Goal: Task Accomplishment & Management: Use online tool/utility

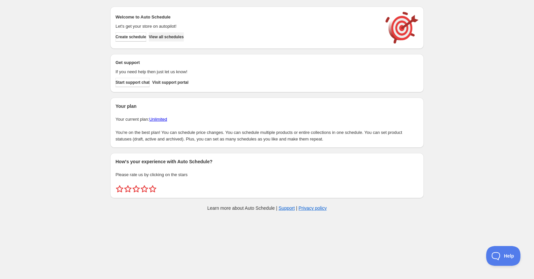
click at [167, 36] on span "View all schedules" at bounding box center [166, 36] width 35 height 5
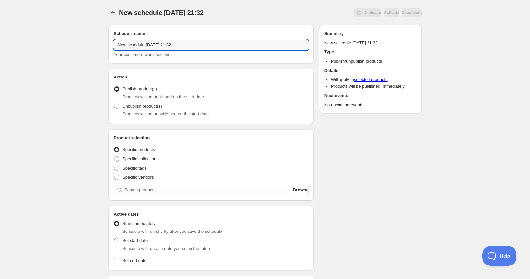
drag, startPoint x: 197, startPoint y: 49, endPoint x: 77, endPoint y: 42, distance: 120.3
click at [77, 47] on div "New schedule Sep 03 2025 21:32. This page is ready New schedule Sep 03 2025 21:…" at bounding box center [265, 251] width 530 height 503
type input "o"
type input "Oshi No Ko"
click at [154, 106] on span "Unpublish product(s)" at bounding box center [142, 106] width 40 height 5
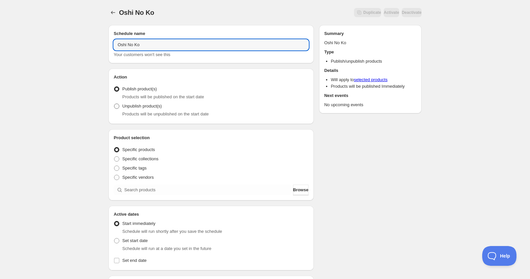
click at [114, 104] on input "Unpublish product(s)" at bounding box center [114, 104] width 0 height 0
radio input "true"
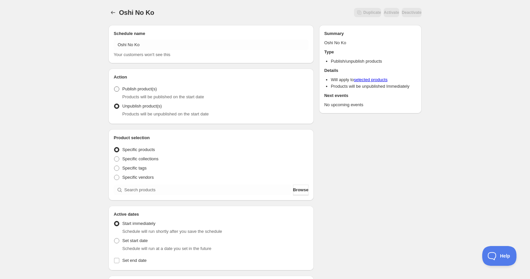
click at [148, 87] on span "Publish product(s)" at bounding box center [139, 88] width 35 height 5
click at [114, 87] on input "Publish product(s)" at bounding box center [114, 86] width 0 height 0
radio input "true"
click at [145, 161] on span "Specific collections" at bounding box center [140, 158] width 36 height 5
click at [114, 157] on input "Specific collections" at bounding box center [114, 156] width 0 height 0
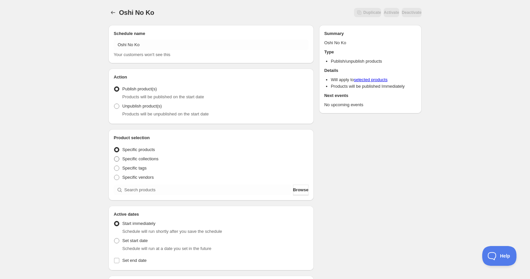
radio input "true"
click at [138, 168] on span "Specific tags" at bounding box center [134, 168] width 24 height 5
click at [114, 166] on input "Specific tags" at bounding box center [114, 166] width 0 height 0
radio input "true"
click at [148, 177] on span "Specific vendors" at bounding box center [137, 177] width 31 height 5
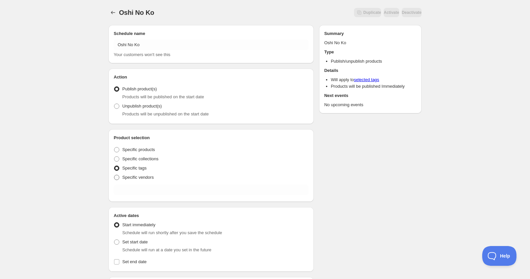
click at [114, 175] on input "Specific vendors" at bounding box center [114, 175] width 0 height 0
radio input "true"
click at [152, 148] on span "Specific products" at bounding box center [138, 149] width 33 height 5
click at [114, 147] on input "Specific products" at bounding box center [114, 147] width 0 height 0
radio input "true"
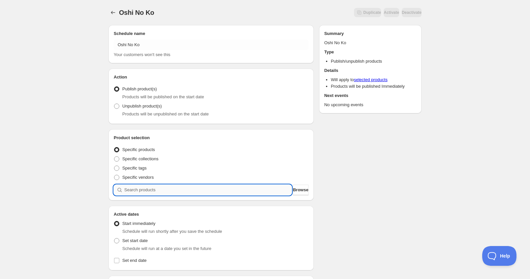
click at [167, 190] on input "search" at bounding box center [208, 190] width 168 height 11
type input "o"
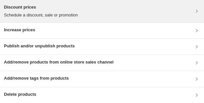
click at [67, 10] on h3 "Discount prices" at bounding box center [41, 7] width 74 height 7
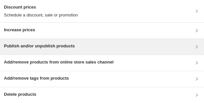
click at [77, 49] on div "Publish and/or unpublish products" at bounding box center [102, 47] width 197 height 8
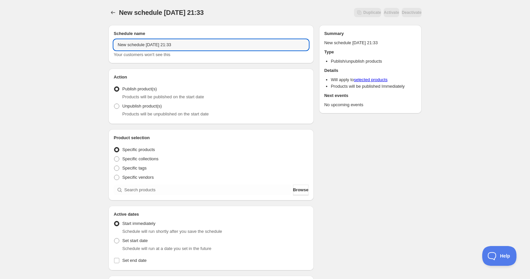
drag, startPoint x: 173, startPoint y: 45, endPoint x: 34, endPoint y: 44, distance: 139.2
click at [35, 44] on div "New schedule [DATE] 21:33. This page is ready New schedule [DATE] 21:33 Duplica…" at bounding box center [265, 251] width 530 height 503
paste input "OshiNoKoSummer2025"
type input "OshiNoKoSummer2025"
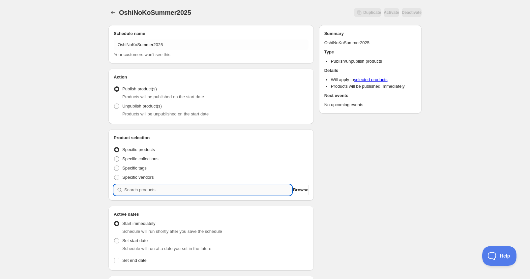
click at [161, 189] on input "search" at bounding box center [208, 190] width 168 height 11
paste input "OshiNoKoSummer2025"
type input "OshiNoKoSummer2025"
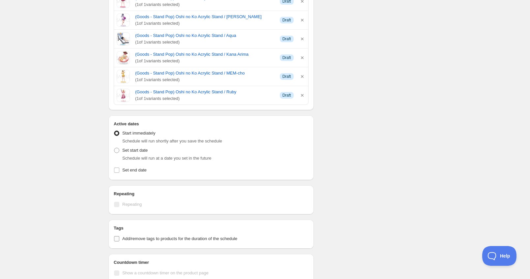
scroll to position [264, 0]
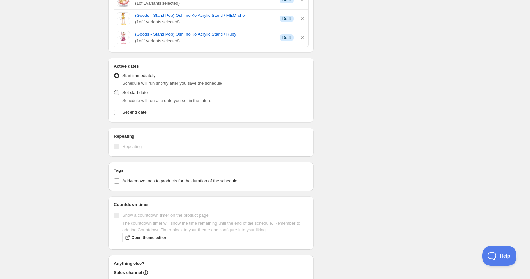
click at [137, 94] on span "Set start date" at bounding box center [134, 92] width 25 height 5
click at [114, 90] on input "Set start date" at bounding box center [114, 90] width 0 height 0
radio input "true"
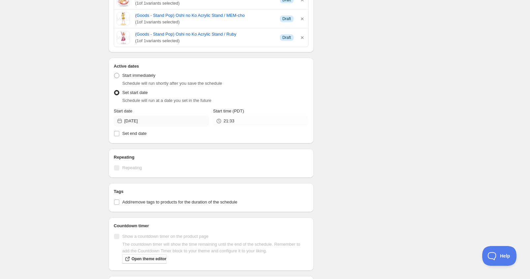
drag, startPoint x: 143, startPoint y: 115, endPoint x: 144, endPoint y: 119, distance: 3.4
click at [143, 116] on div "Start date [DATE]" at bounding box center [161, 117] width 95 height 18
click at [144, 119] on input "[DATE]" at bounding box center [166, 121] width 85 height 11
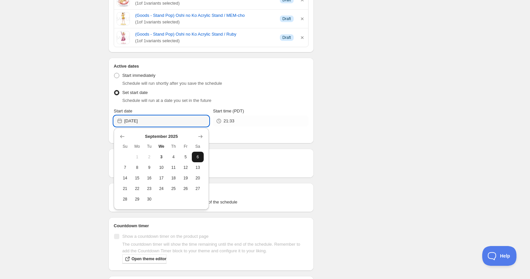
click at [200, 157] on span "6" at bounding box center [198, 156] width 7 height 5
type input "[DATE]"
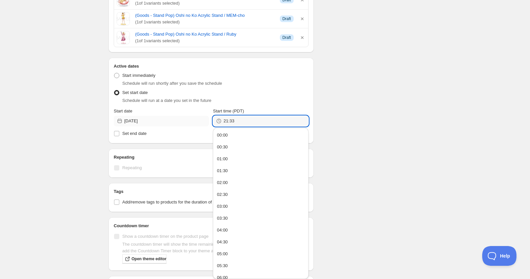
drag, startPoint x: 235, startPoint y: 121, endPoint x: 195, endPoint y: 122, distance: 40.3
click at [197, 122] on div "Start date [DATE] Start time (PDT) 21:33" at bounding box center [211, 117] width 195 height 18
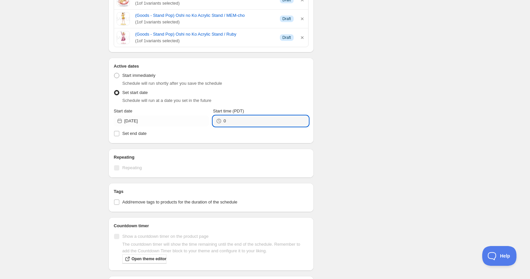
type input "00:00"
click at [141, 132] on span "Set end date" at bounding box center [134, 133] width 24 height 5
click at [119, 132] on input "Set end date" at bounding box center [116, 133] width 5 height 5
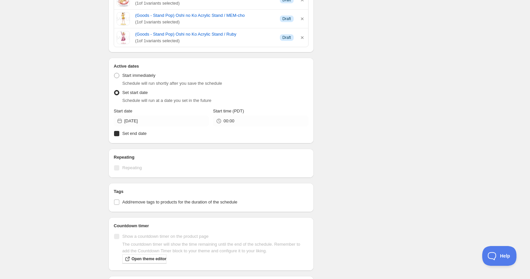
checkbox input "true"
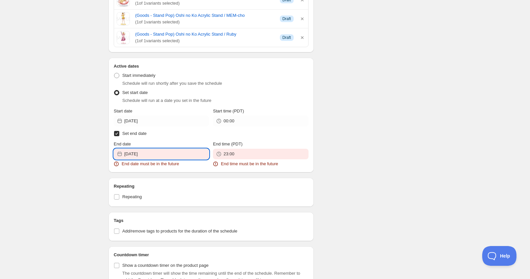
click at [152, 152] on input "[DATE]" at bounding box center [166, 154] width 85 height 11
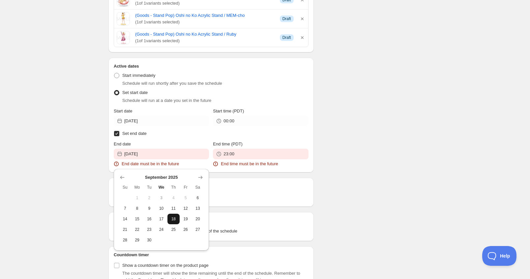
click at [169, 221] on button "18" at bounding box center [174, 219] width 12 height 11
type input "[DATE]"
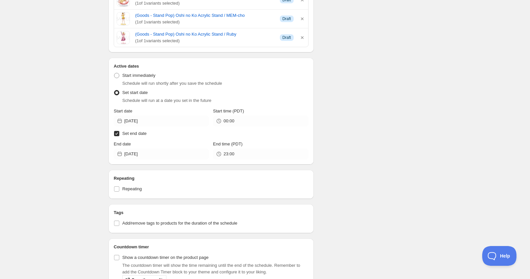
drag, startPoint x: 136, startPoint y: 131, endPoint x: 141, endPoint y: 131, distance: 5.3
click at [136, 131] on span "Set end date" at bounding box center [134, 133] width 24 height 5
click at [119, 131] on input "Set end date" at bounding box center [116, 133] width 5 height 5
checkbox input "false"
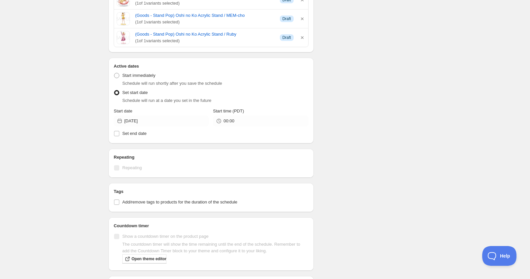
drag, startPoint x: 376, startPoint y: 127, endPoint x: 383, endPoint y: 127, distance: 6.3
click at [378, 127] on div "Schedule name OshiNoKoSummer2025 Your customers won't see this Action Action Pu…" at bounding box center [262, 59] width 319 height 607
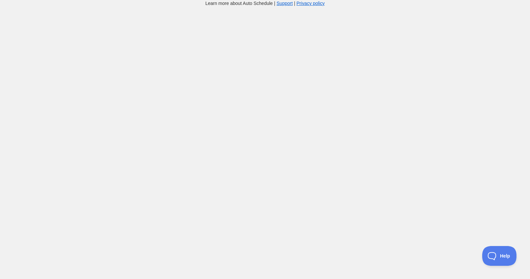
scroll to position [206, 0]
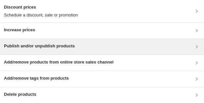
click at [65, 21] on h3 "Publish and/or unpublish products" at bounding box center [39, 46] width 71 height 7
